Goal: Find contact information: Find contact information

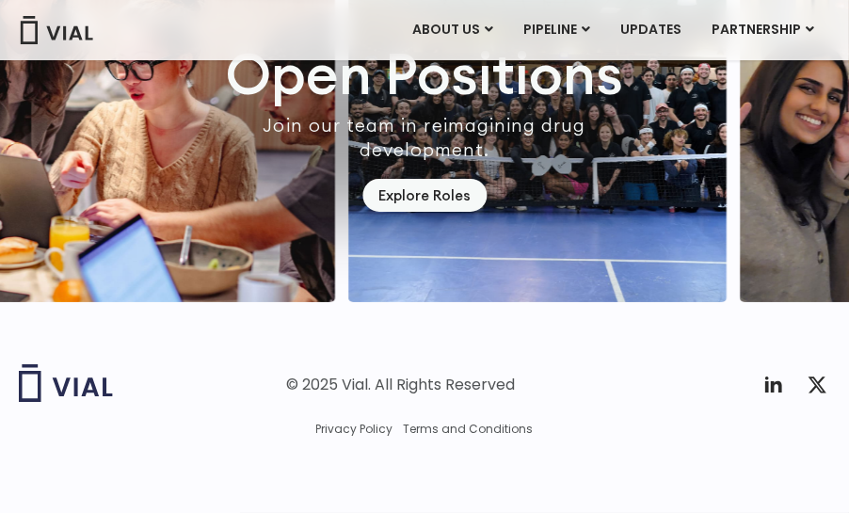
scroll to position [5373, 0]
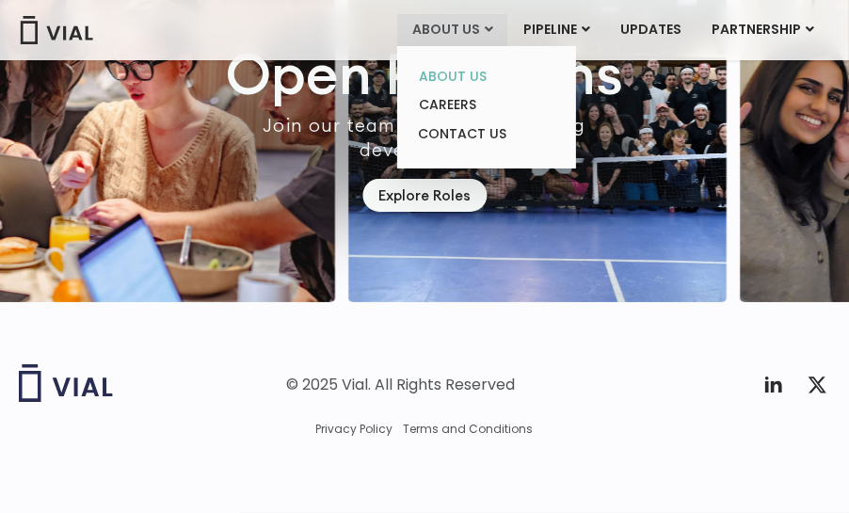
click at [471, 73] on link "ABOUT US" at bounding box center [486, 76] width 165 height 29
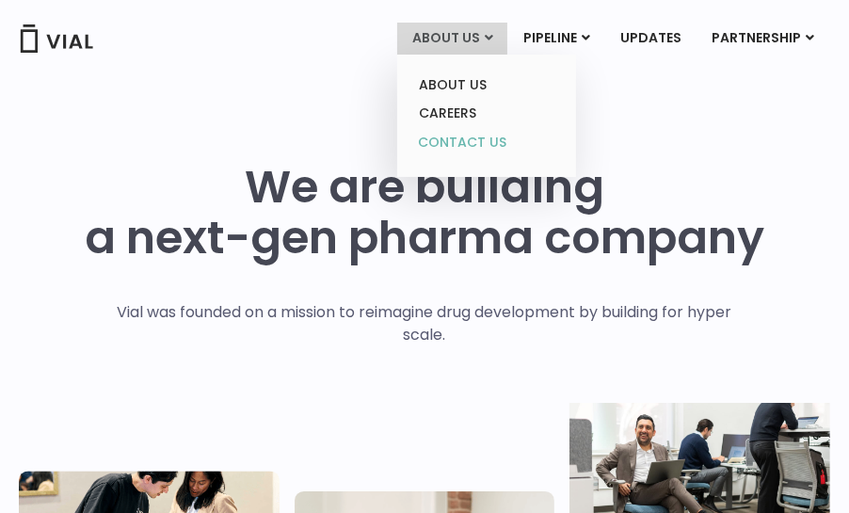
click at [470, 135] on link "CONTACT US" at bounding box center [486, 143] width 165 height 30
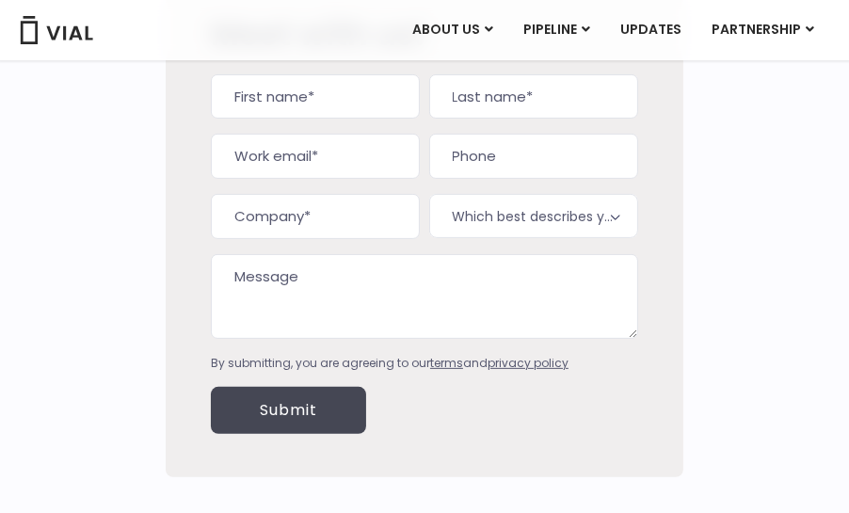
scroll to position [516, 0]
